Goal: Task Accomplishment & Management: Use online tool/utility

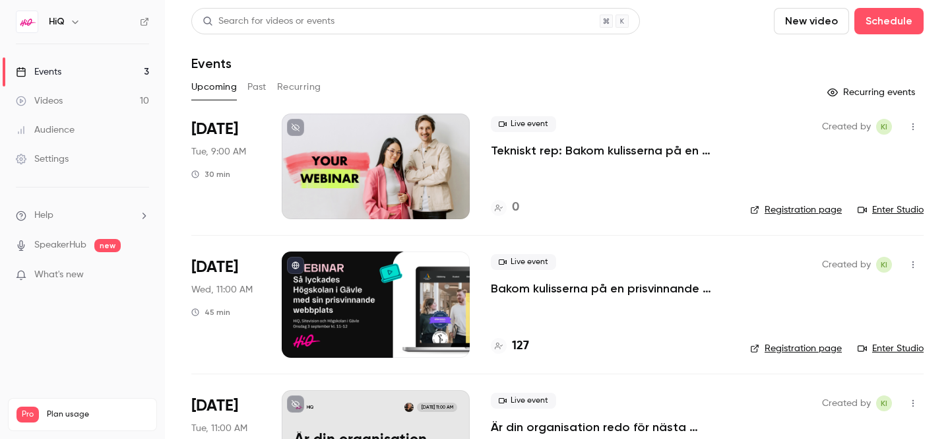
scroll to position [80, 0]
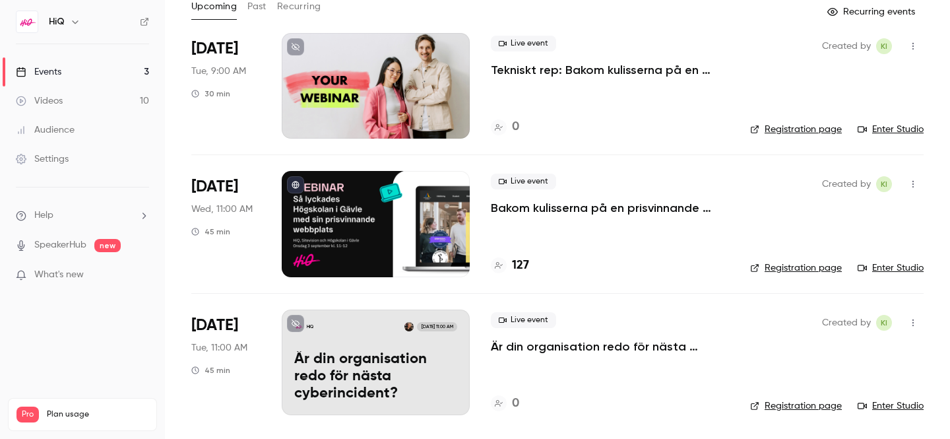
click at [510, 355] on div "Live event Är din organisation redo för nästa cyberincident? 0" at bounding box center [610, 362] width 238 height 106
click at [522, 347] on p "Är din organisation redo för nästa cyberincident?" at bounding box center [610, 346] width 238 height 16
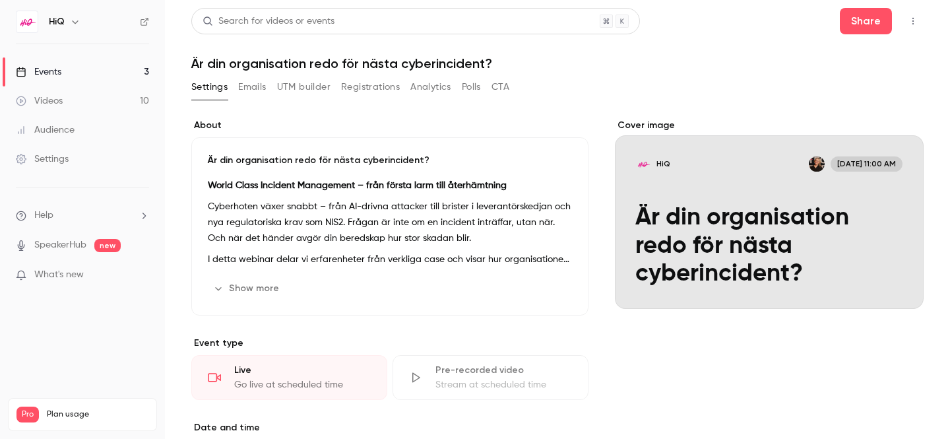
click at [537, 284] on icon "button" at bounding box center [535, 288] width 11 height 11
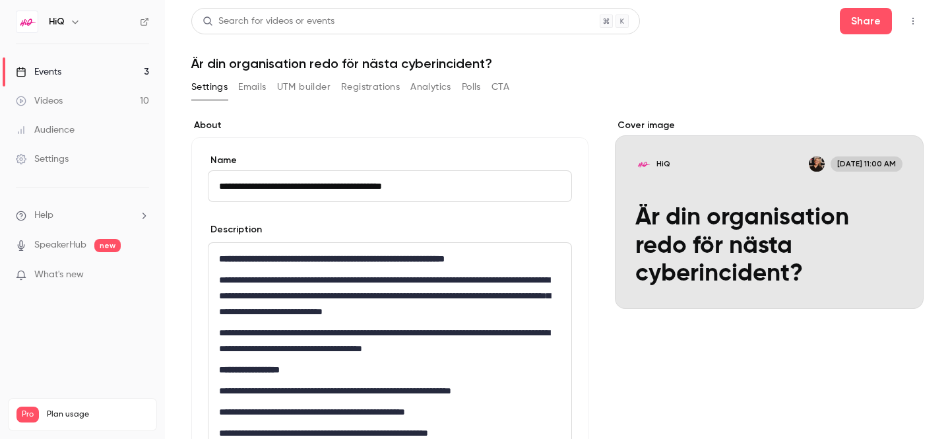
click at [249, 82] on button "Emails" at bounding box center [252, 87] width 28 height 21
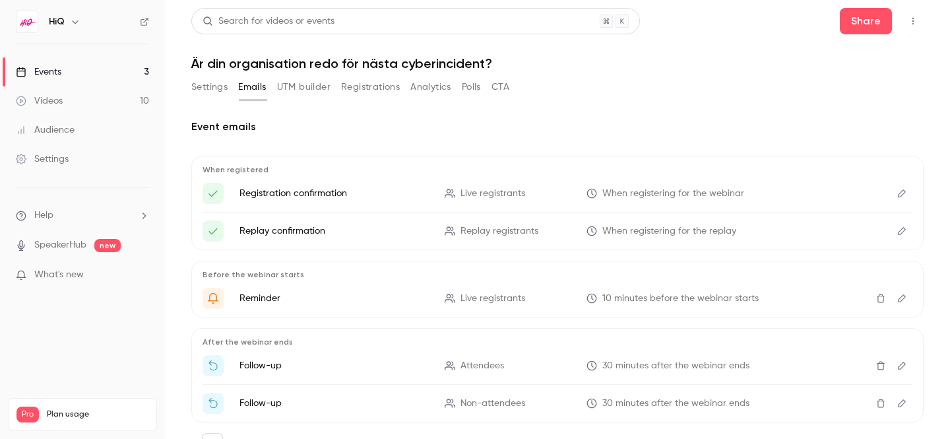
click at [896, 197] on icon "Edit" at bounding box center [901, 193] width 11 height 9
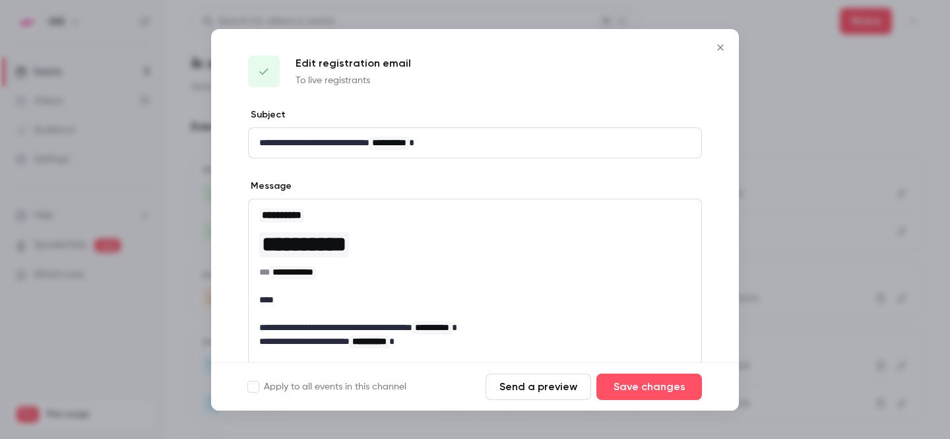
click at [722, 46] on icon "Close" at bounding box center [720, 47] width 6 height 6
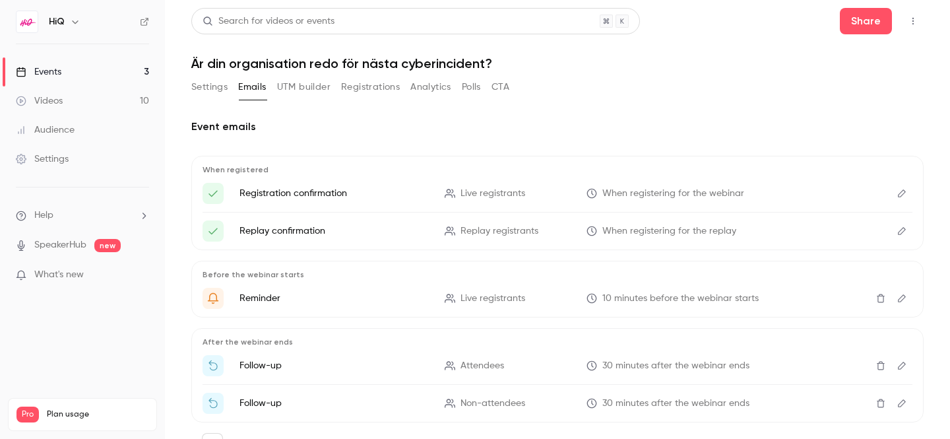
click at [896, 232] on icon "Edit" at bounding box center [901, 230] width 11 height 9
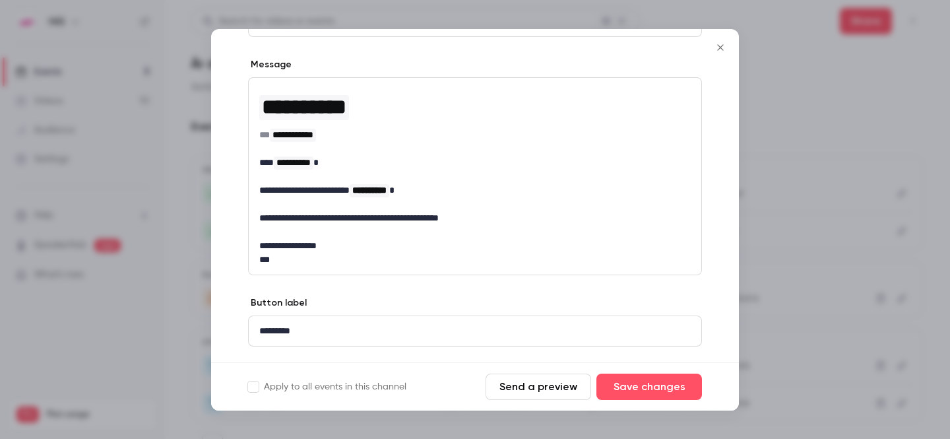
scroll to position [153, 0]
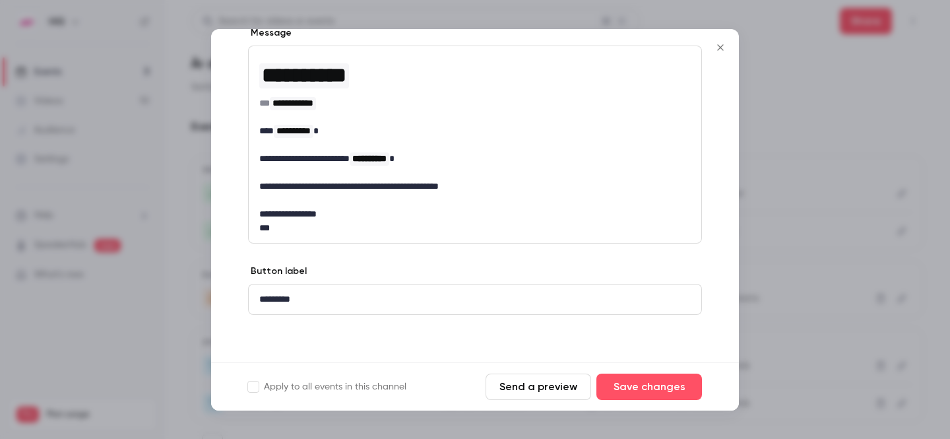
click at [720, 47] on icon "Close" at bounding box center [720, 47] width 6 height 6
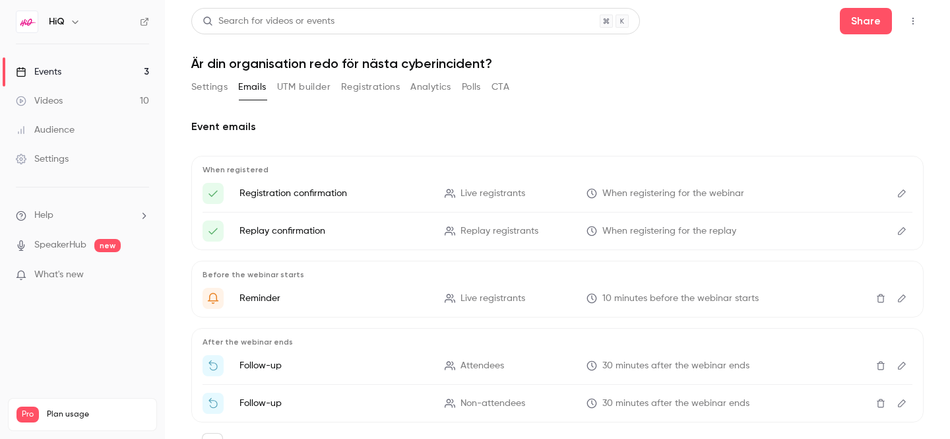
click at [902, 226] on icon "Edit" at bounding box center [901, 230] width 11 height 9
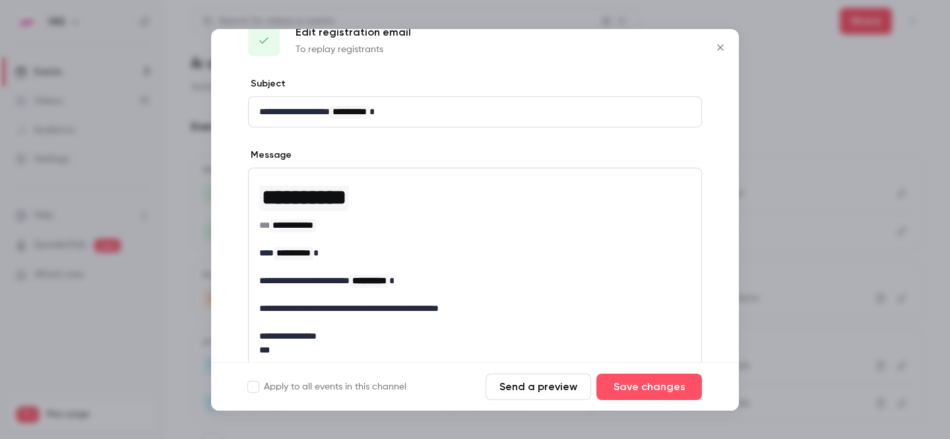
scroll to position [34, 0]
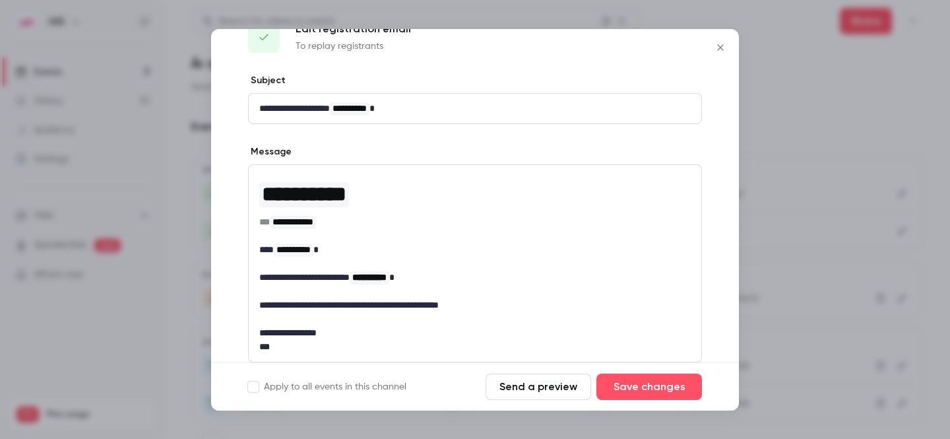
click at [723, 46] on icon "Close" at bounding box center [720, 47] width 16 height 11
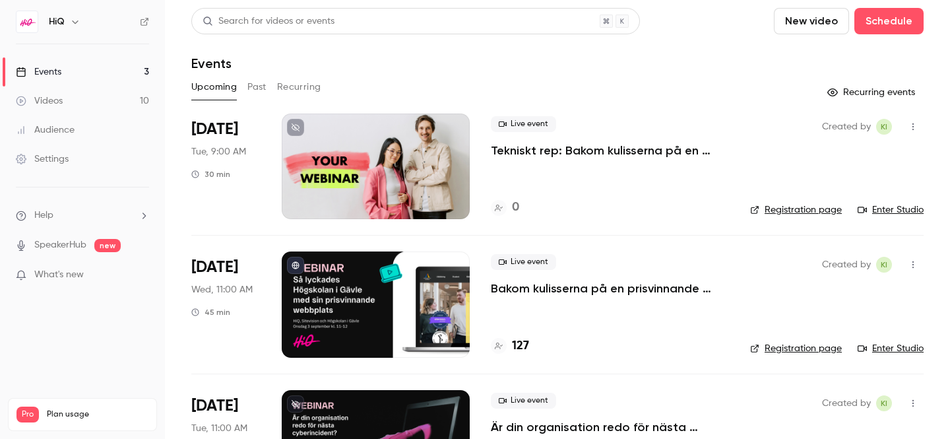
scroll to position [80, 0]
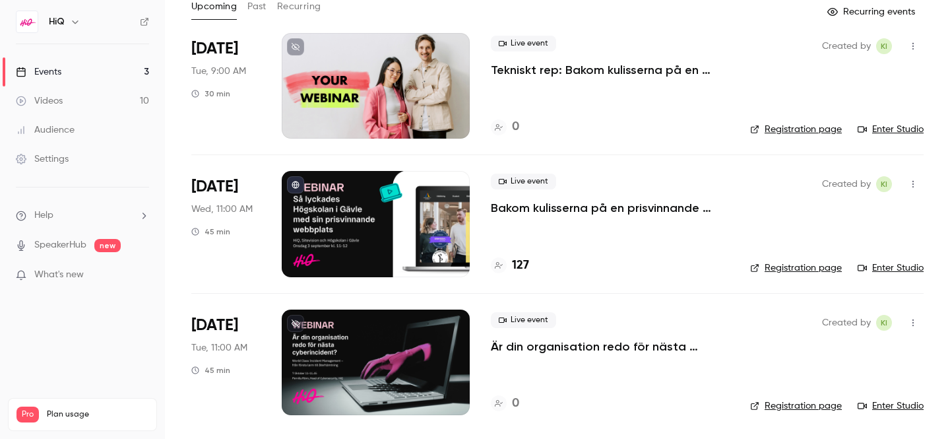
click at [395, 338] on div at bounding box center [376, 362] width 188 height 106
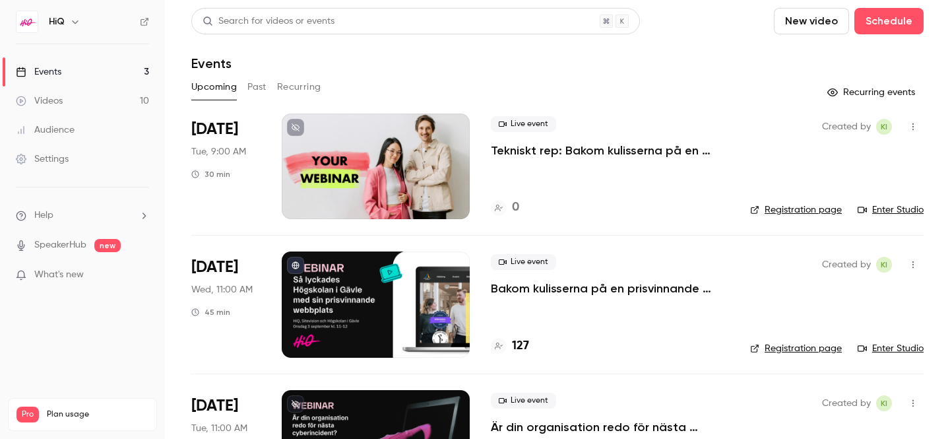
scroll to position [80, 0]
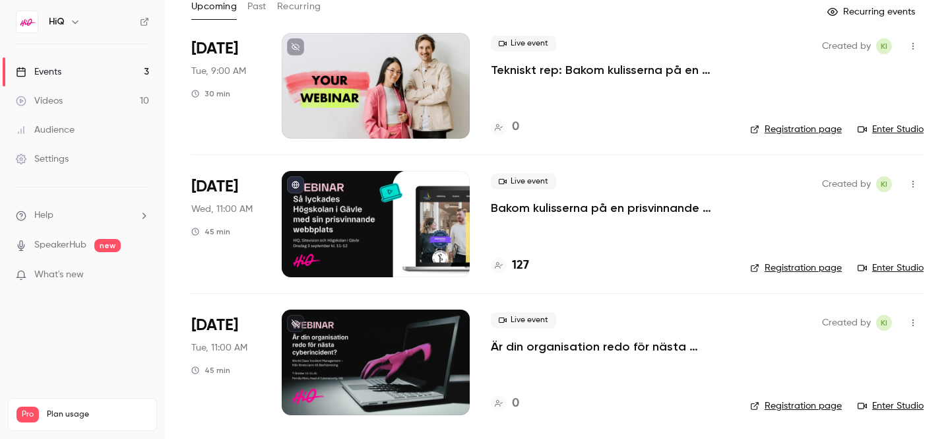
click at [916, 321] on icon "button" at bounding box center [913, 322] width 11 height 9
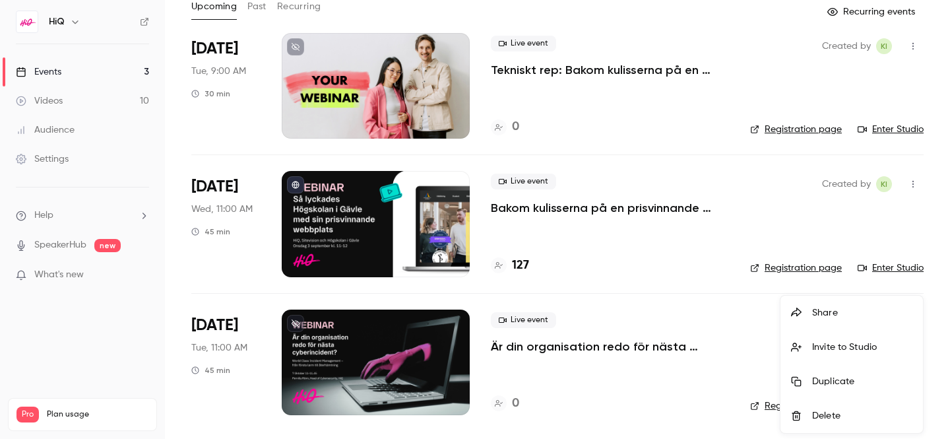
click at [578, 352] on div at bounding box center [475, 219] width 950 height 439
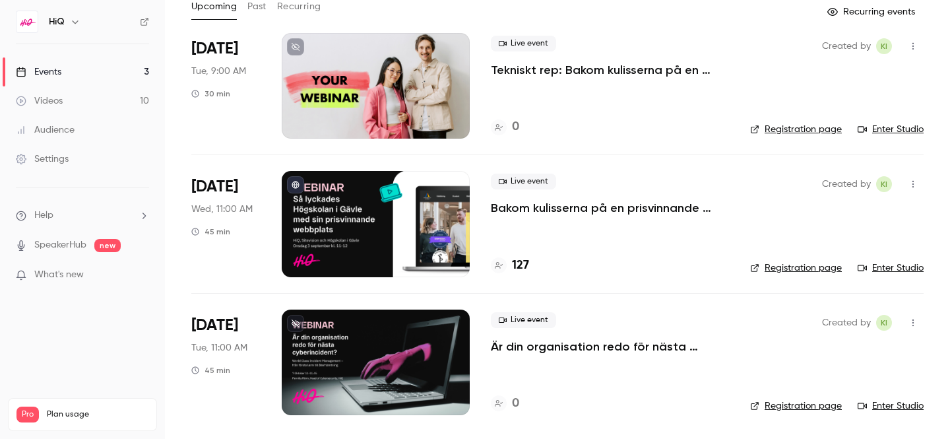
click at [588, 350] on p "Är din organisation redo för nästa cyberincident?" at bounding box center [610, 346] width 238 height 16
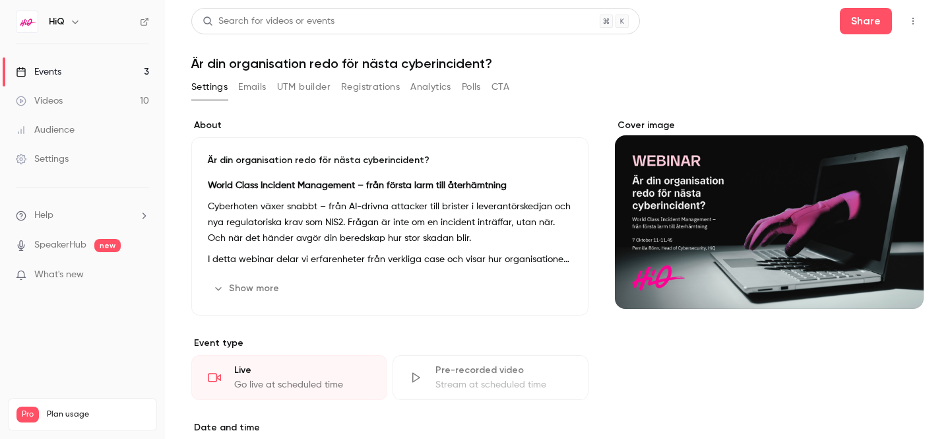
click at [909, 24] on icon "button" at bounding box center [913, 20] width 11 height 9
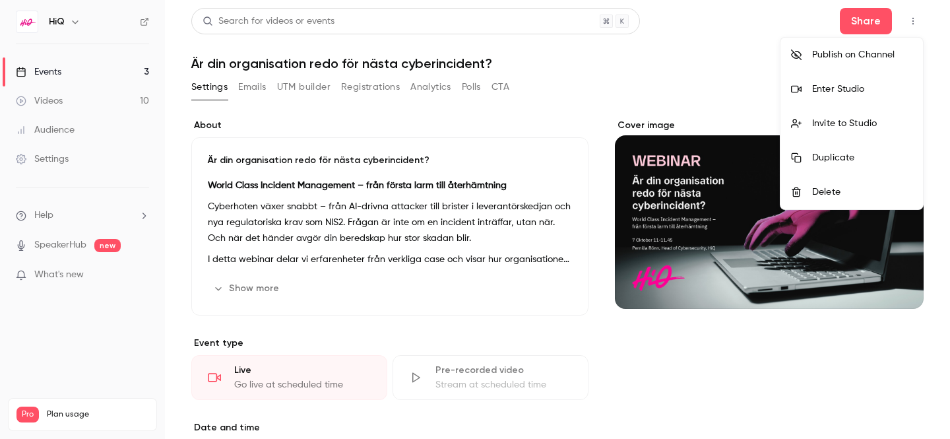
click at [869, 50] on div "Publish on Channel" at bounding box center [862, 54] width 100 height 13
click at [67, 72] on div at bounding box center [475, 219] width 950 height 439
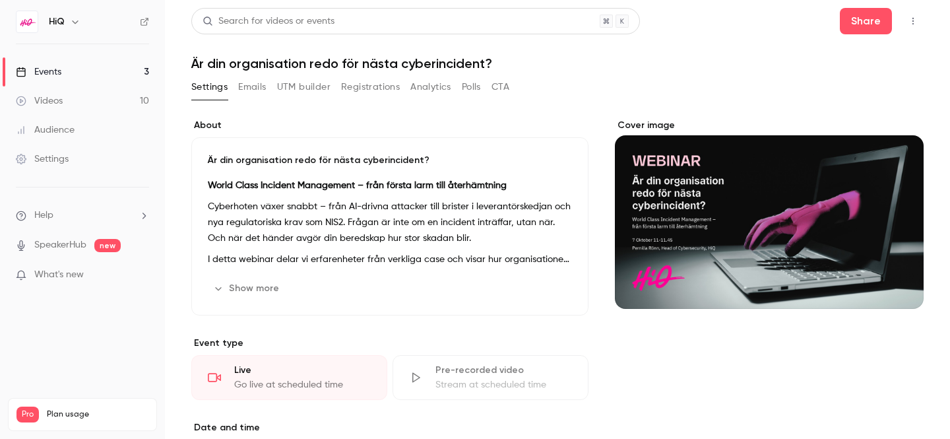
click at [65, 71] on link "Events 3" at bounding box center [82, 71] width 165 height 29
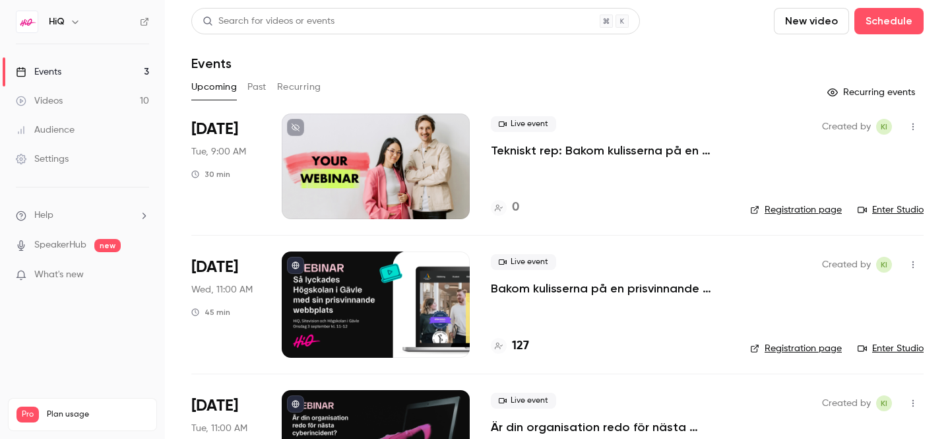
scroll to position [80, 0]
